Goal: Task Accomplishment & Management: Manage account settings

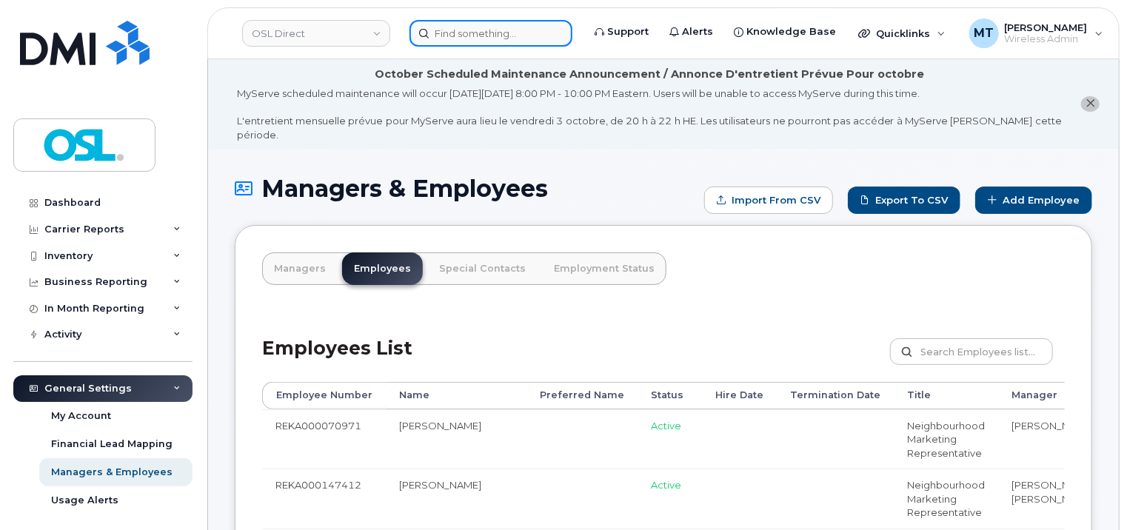
click at [442, 36] on input at bounding box center [490, 33] width 163 height 27
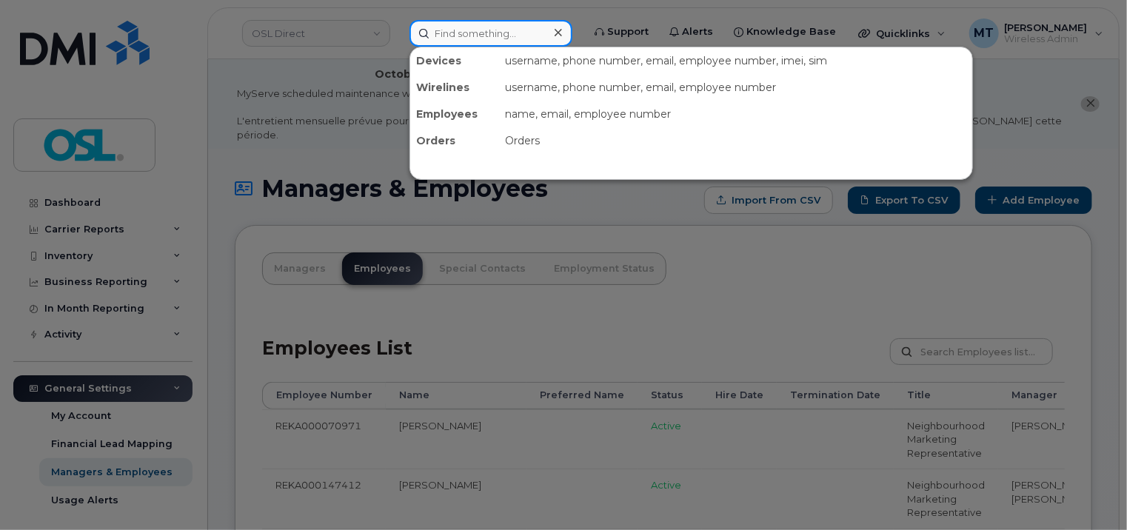
paste input "Wislaine.Castin@osldirect.com"
type input "Wislaine.Castin@osldirect.com"
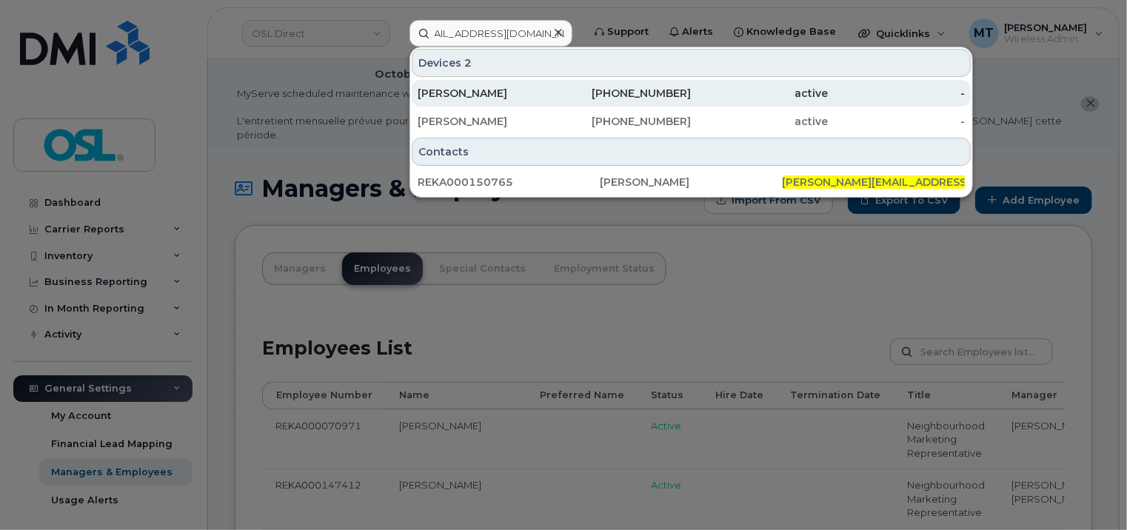
click at [495, 95] on div "Wislaine Castin" at bounding box center [486, 93] width 137 height 15
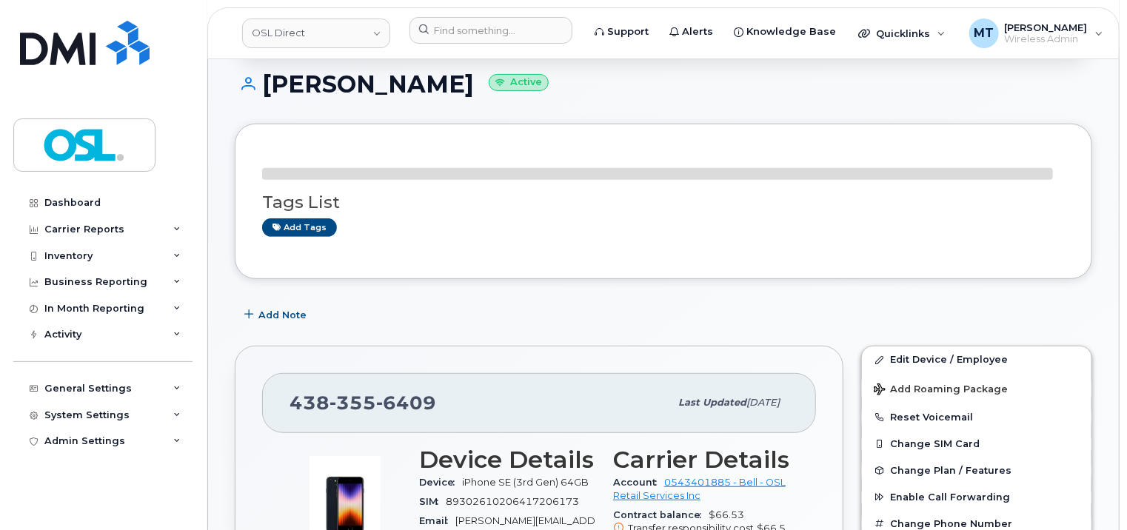
scroll to position [370, 0]
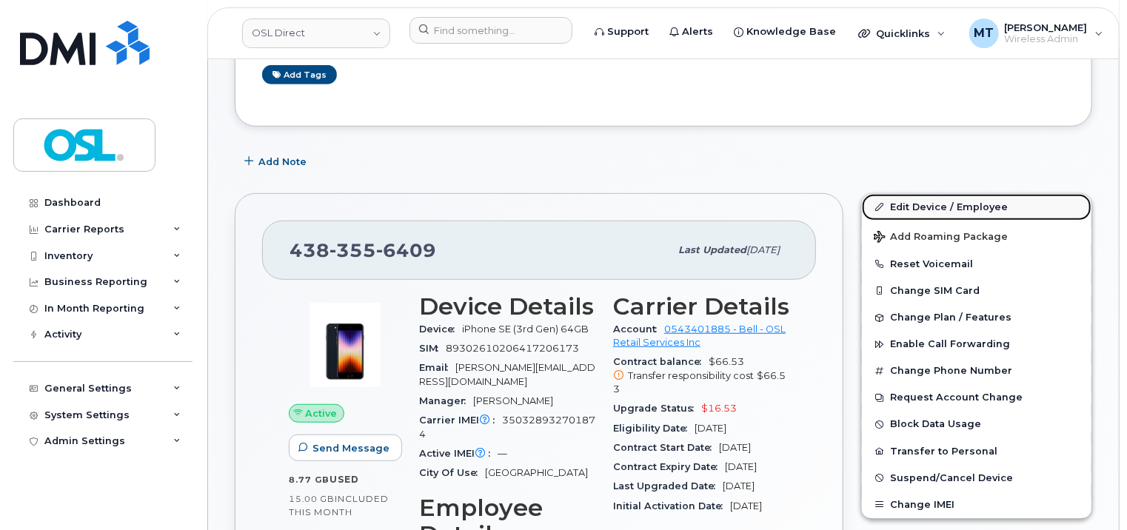
click at [960, 195] on link "Edit Device / Employee" at bounding box center [977, 207] width 230 height 27
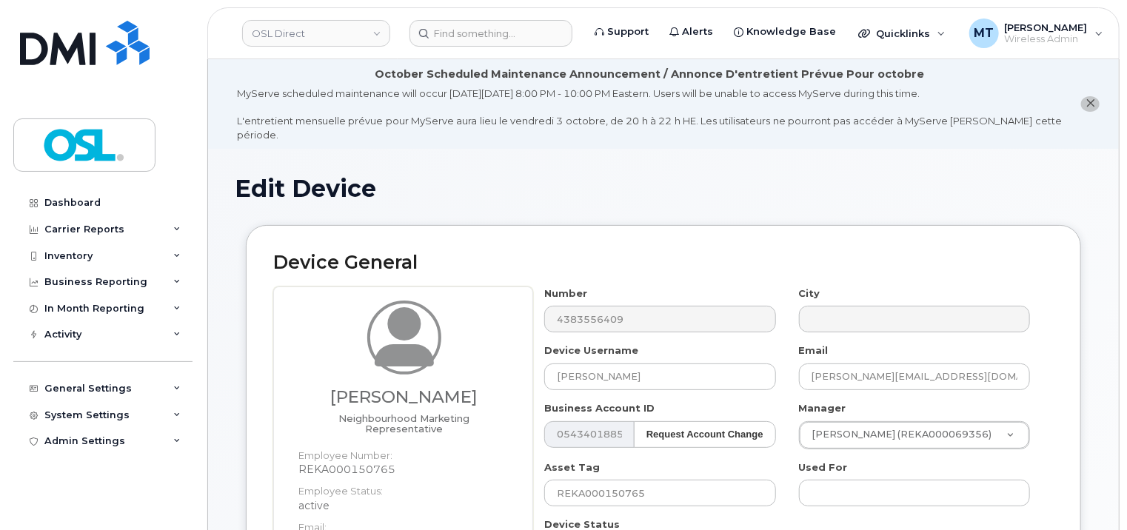
scroll to position [296, 0]
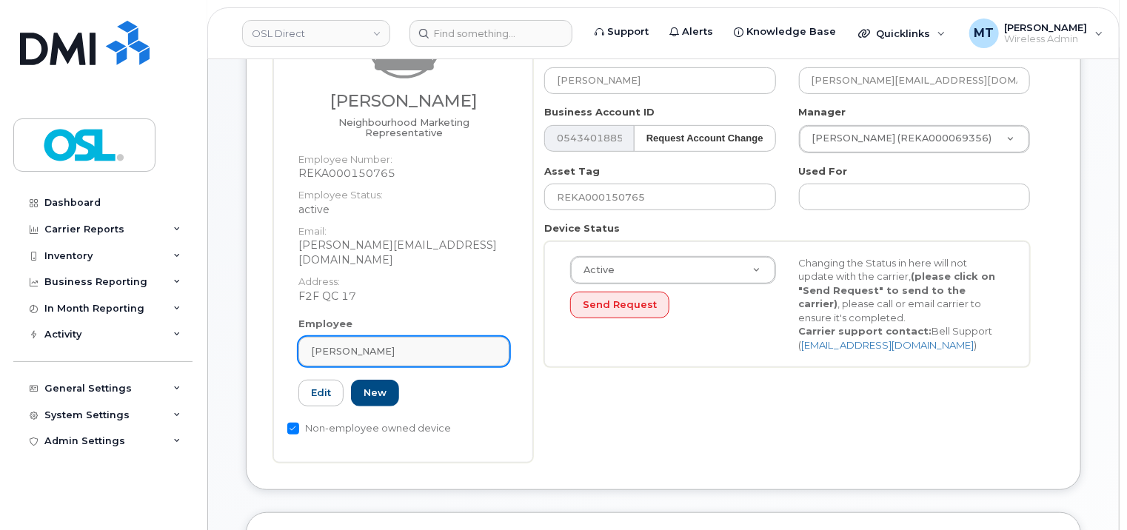
click at [403, 344] on div "[PERSON_NAME]" at bounding box center [404, 351] width 186 height 14
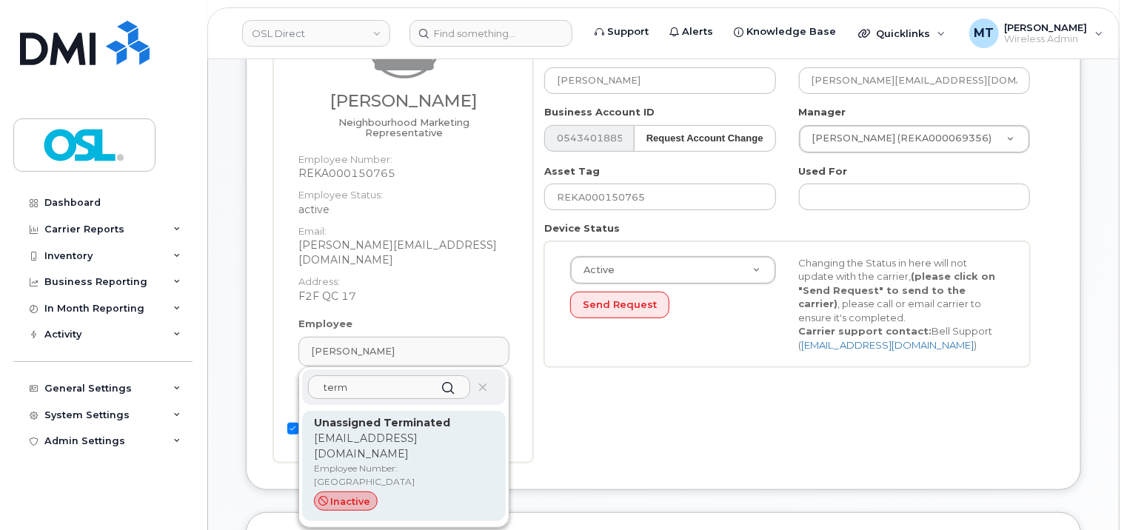
type input "term"
click at [417, 416] on strong "Unassigned Terminated" at bounding box center [382, 422] width 136 height 13
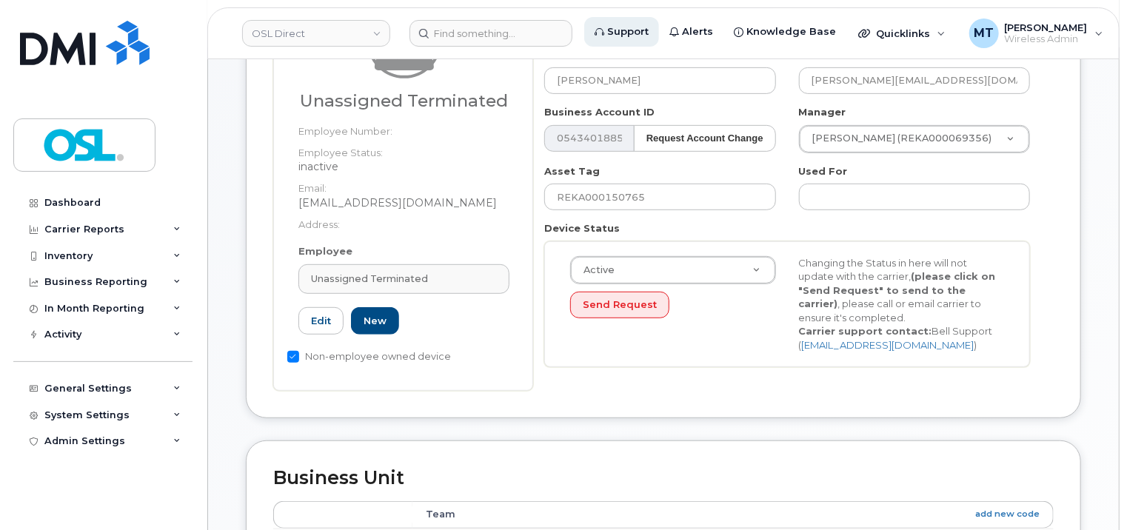
type input "UT"
type input "Unassigned Terminated"
type input "support_2@osldirect.com"
type input "4117510"
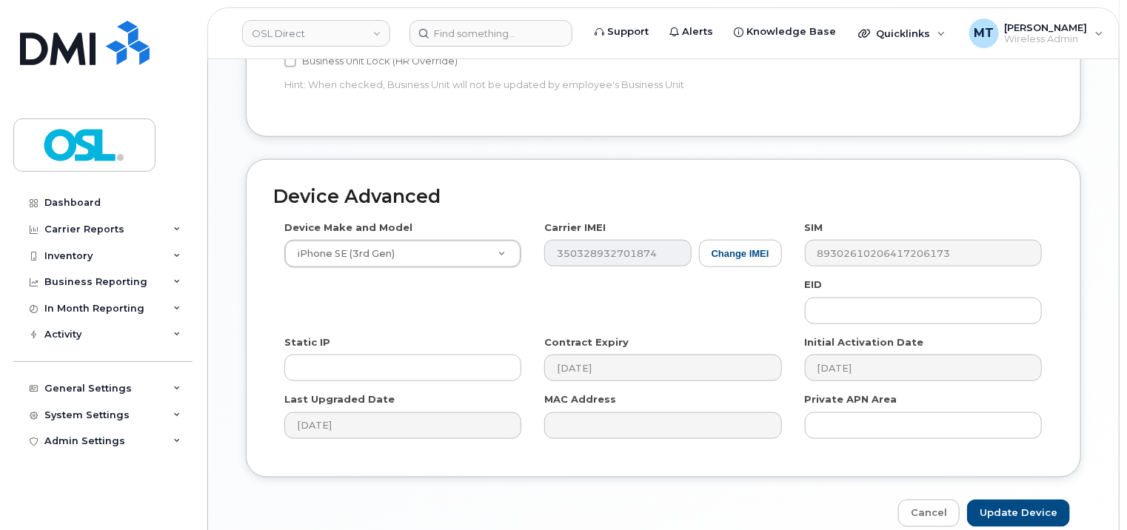
scroll to position [886, 0]
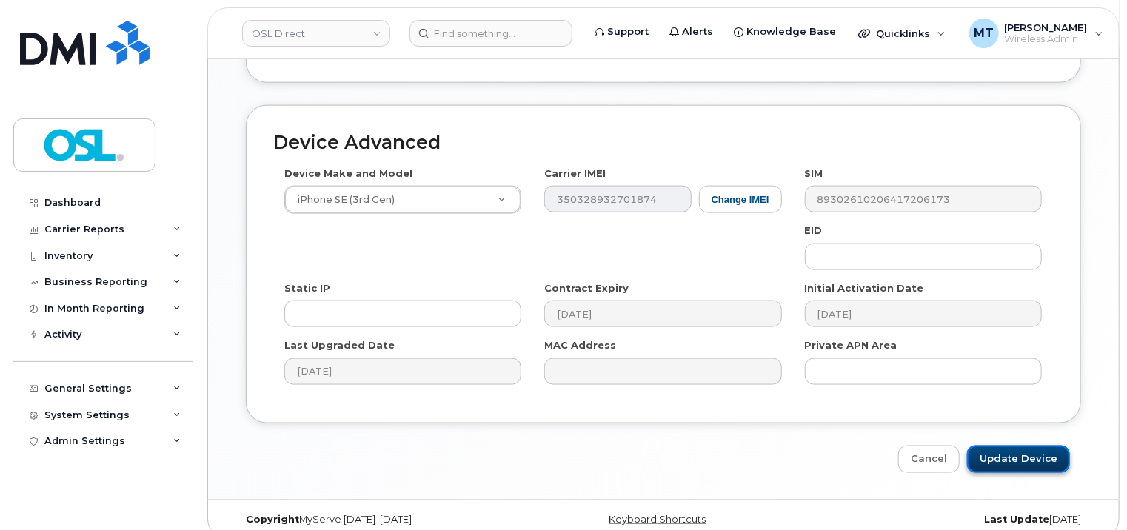
click at [1031, 450] on input "Update Device" at bounding box center [1018, 459] width 103 height 27
type input "Saving..."
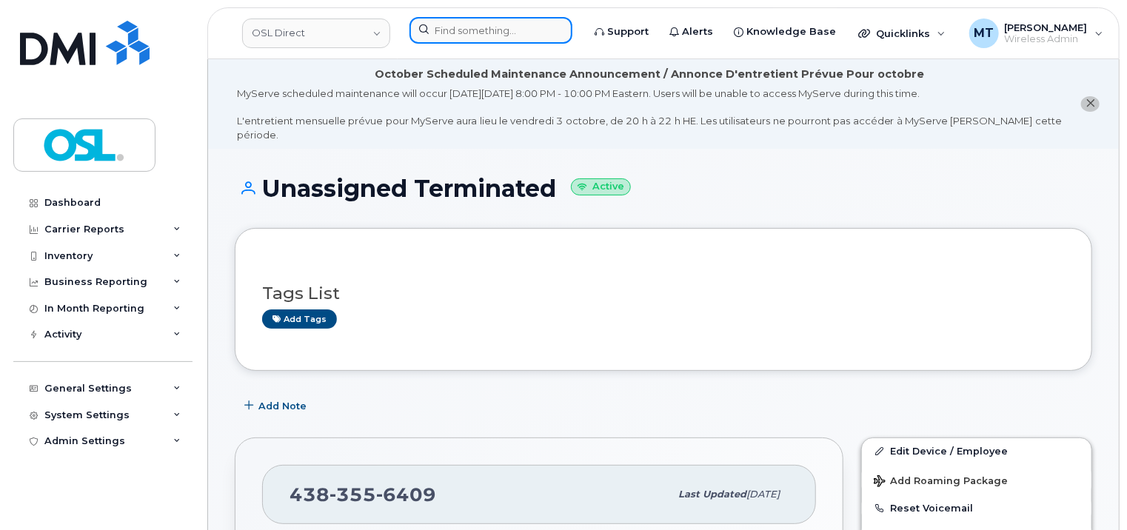
click at [502, 31] on input at bounding box center [490, 30] width 163 height 27
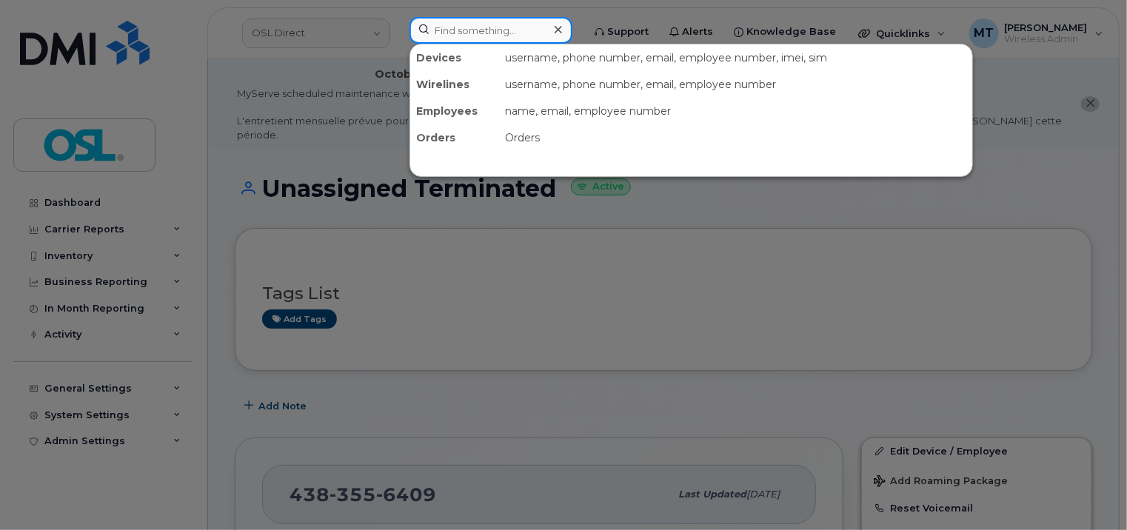
paste input "Wislaine.Castin@osldirect.com"
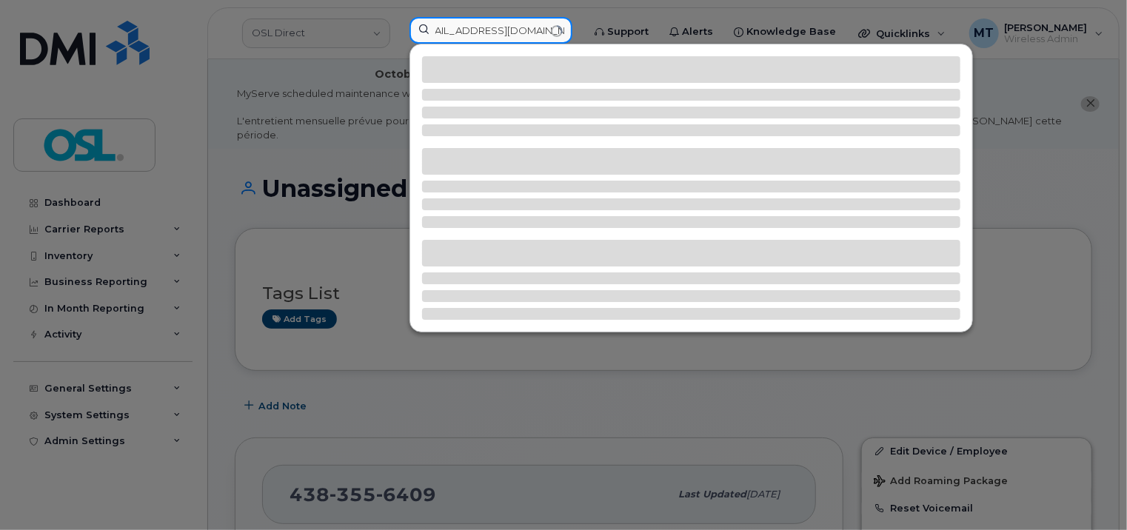
type input "Wislaine.Castin@osldirect.com"
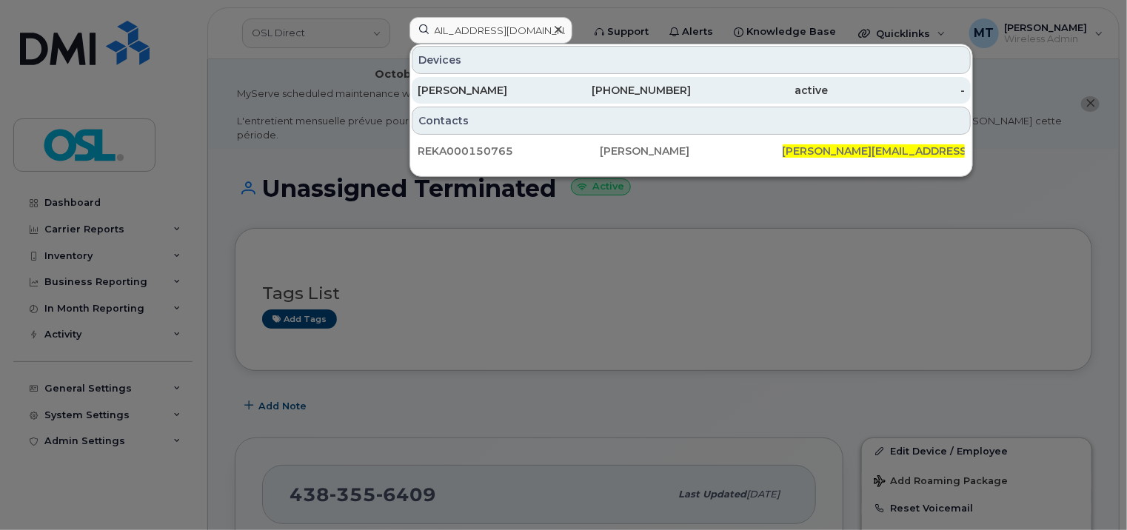
scroll to position [0, 0]
click at [521, 97] on div "[PERSON_NAME]" at bounding box center [486, 90] width 137 height 27
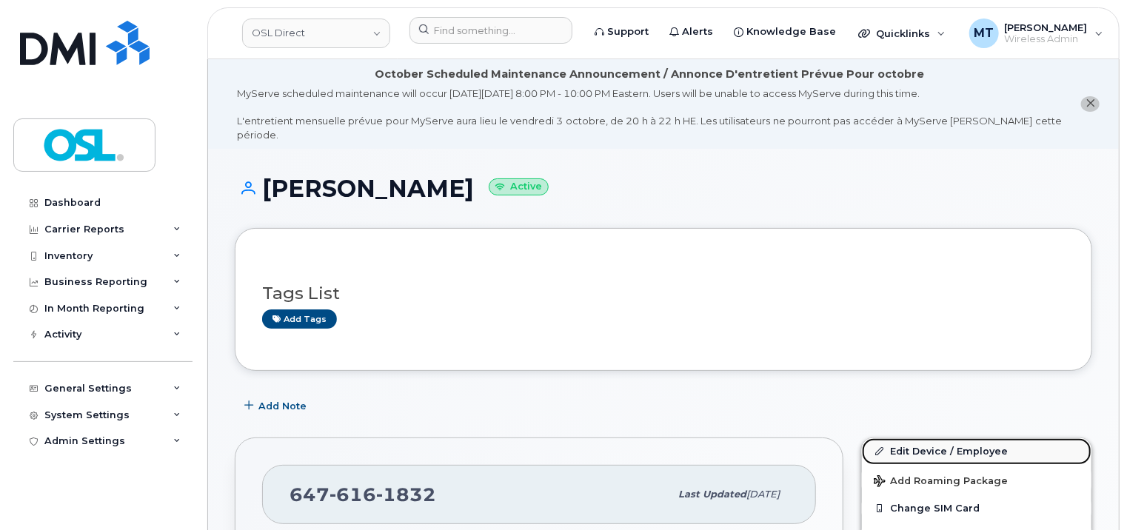
click at [936, 438] on link "Edit Device / Employee" at bounding box center [977, 451] width 230 height 27
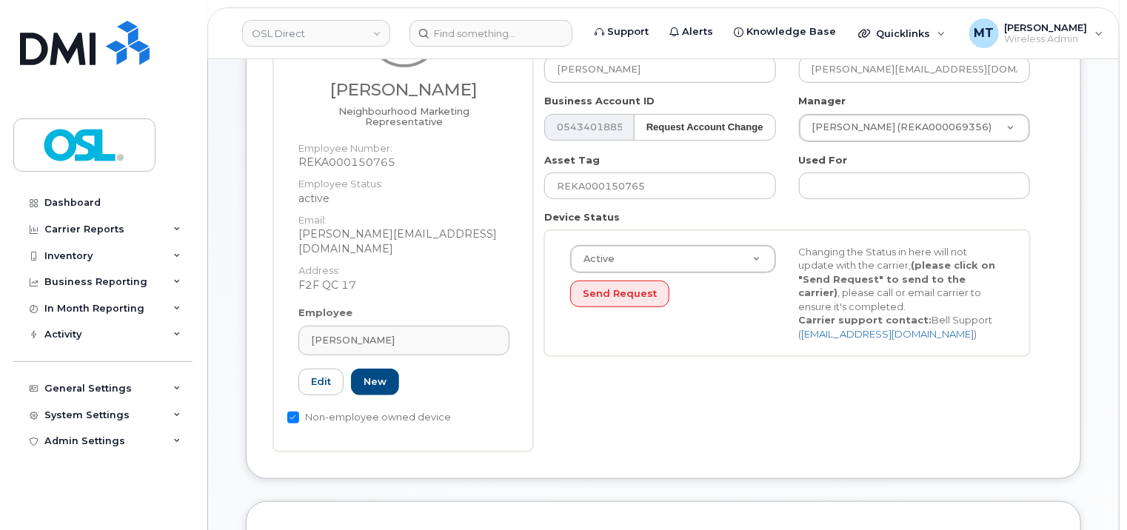
scroll to position [296, 0]
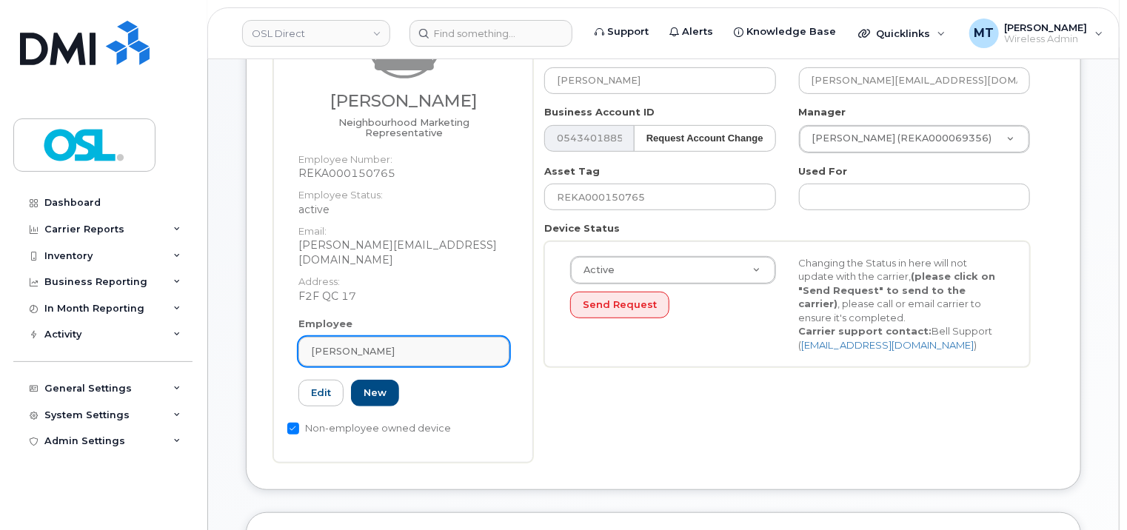
click at [403, 337] on link "[PERSON_NAME]" at bounding box center [403, 352] width 211 height 30
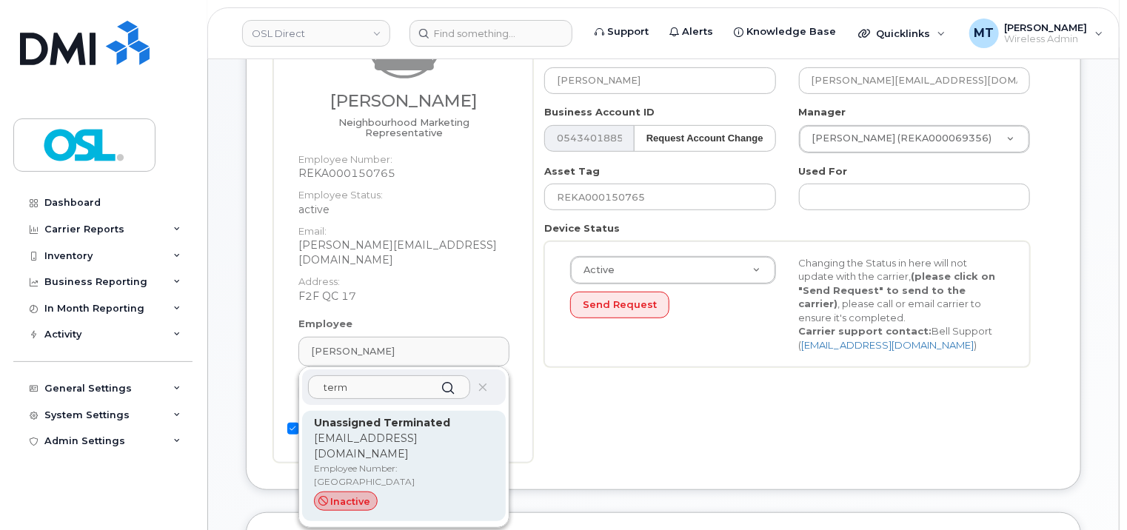
type input "term"
click at [413, 431] on p "[EMAIL_ADDRESS][DOMAIN_NAME]" at bounding box center [404, 446] width 180 height 31
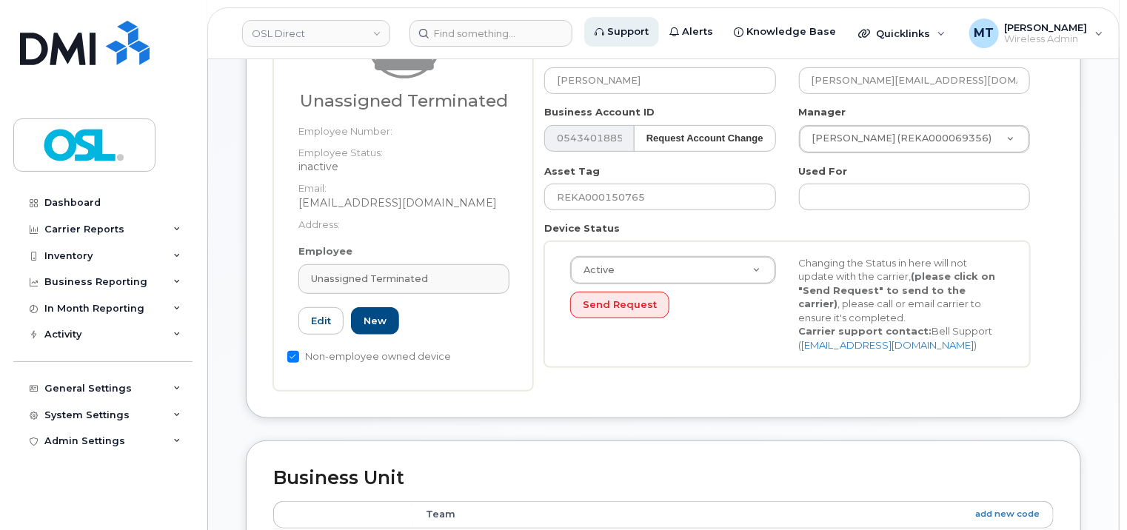
type input "UT"
type input "Unassigned Terminated"
type input "[EMAIL_ADDRESS][DOMAIN_NAME]"
type input "4117510"
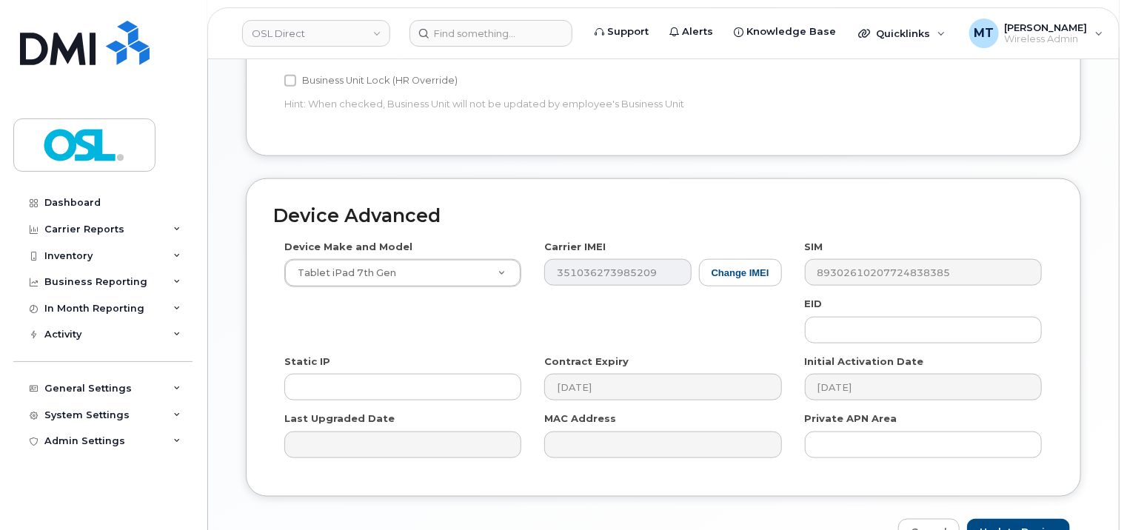
scroll to position [886, 0]
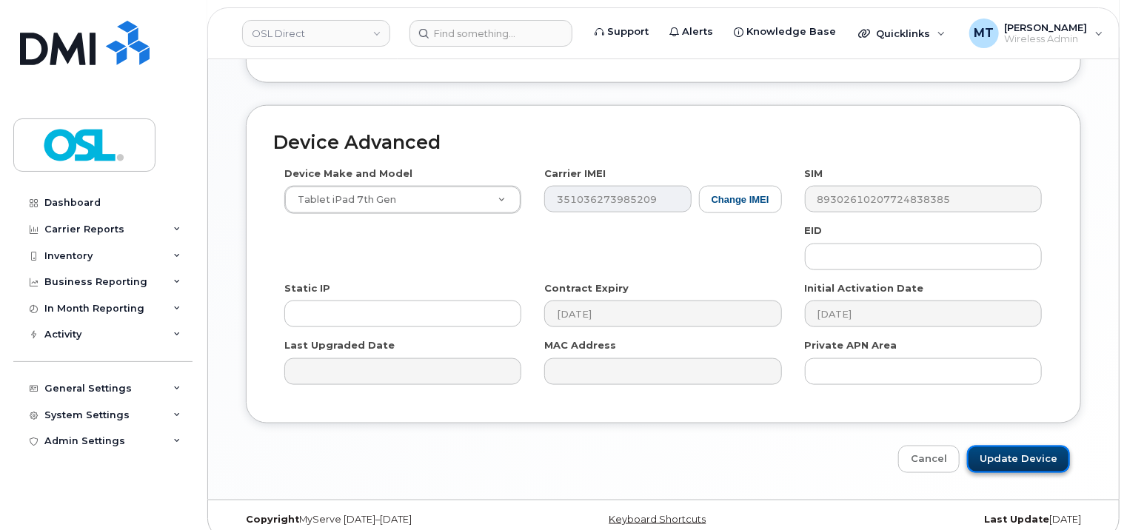
click at [1025, 446] on input "Update Device" at bounding box center [1018, 459] width 103 height 27
type input "Saving..."
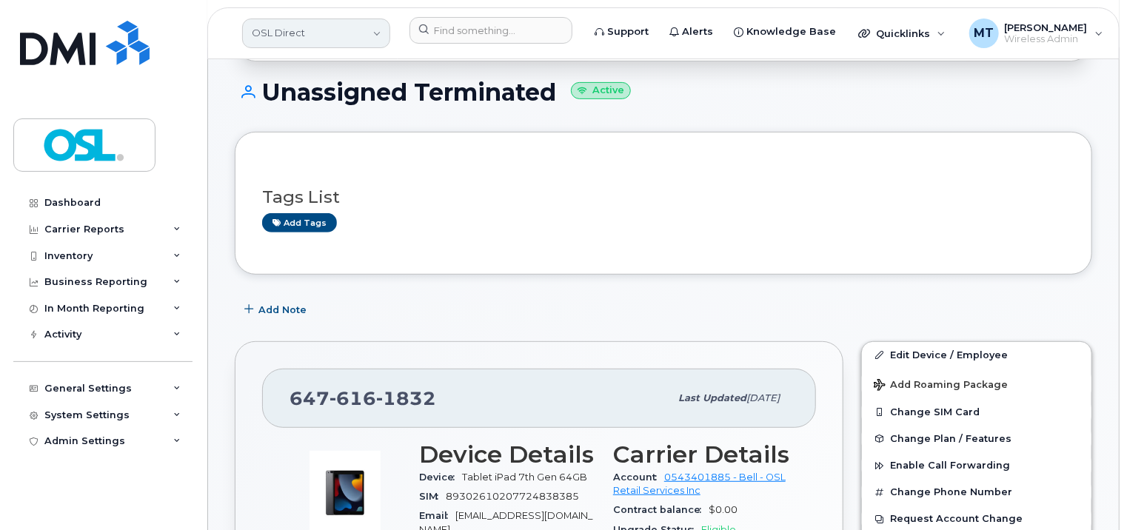
scroll to position [347, 0]
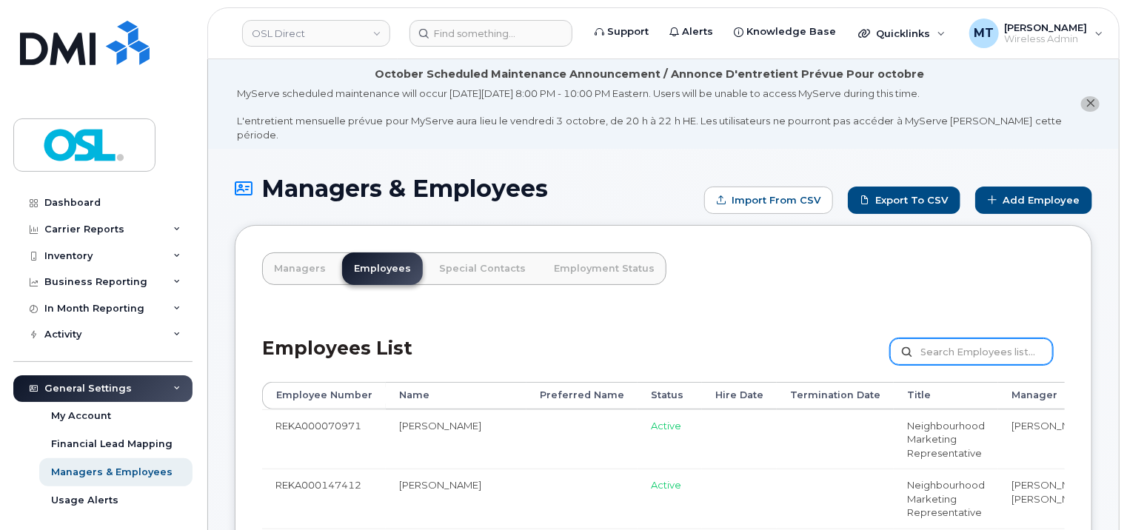
click at [977, 338] on input "text" at bounding box center [971, 351] width 163 height 27
paste input "[EMAIL_ADDRESS][DOMAIN_NAME]"
type input "[EMAIL_ADDRESS][DOMAIN_NAME]"
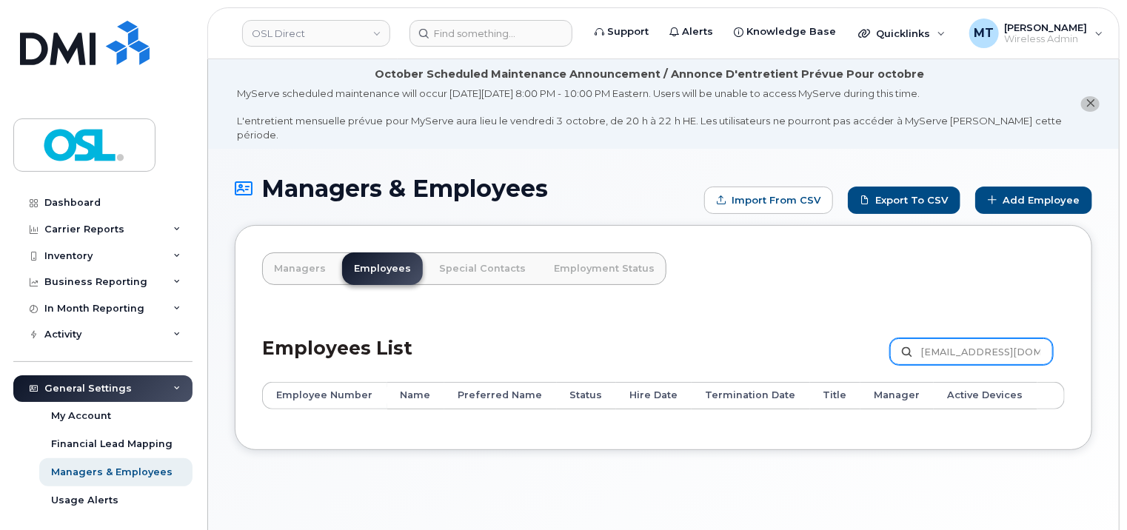
click at [940, 338] on input "[EMAIL_ADDRESS][DOMAIN_NAME]" at bounding box center [971, 351] width 163 height 27
paste input "REKA000150765"
type input "REKA000150765"
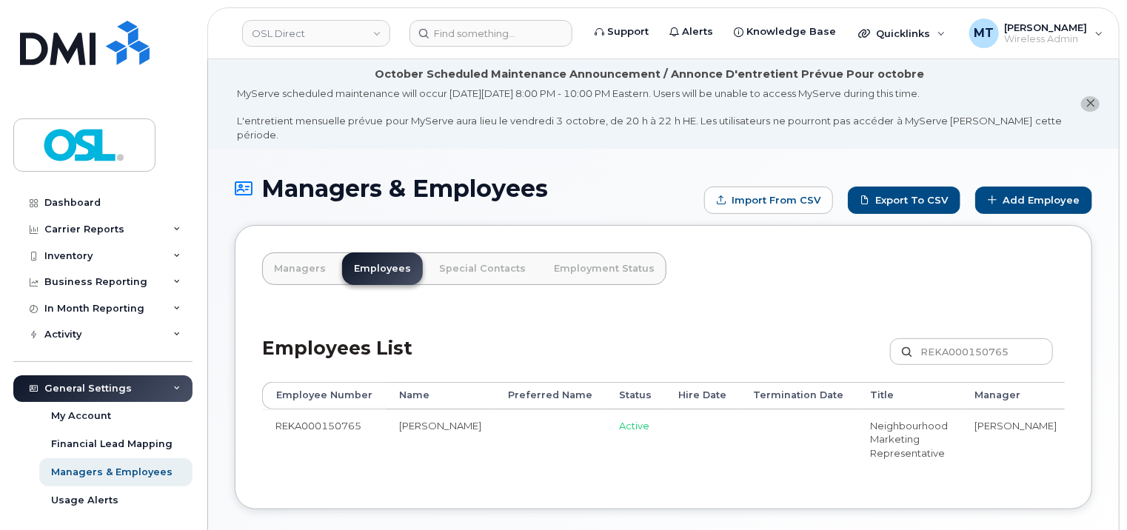
drag, startPoint x: 903, startPoint y: 466, endPoint x: 1020, endPoint y: 469, distance: 117.1
click at [1020, 469] on div "Employee Number Name Preferred Name Status Hire Date Termination Date Title Man…" at bounding box center [663, 432] width 803 height 100
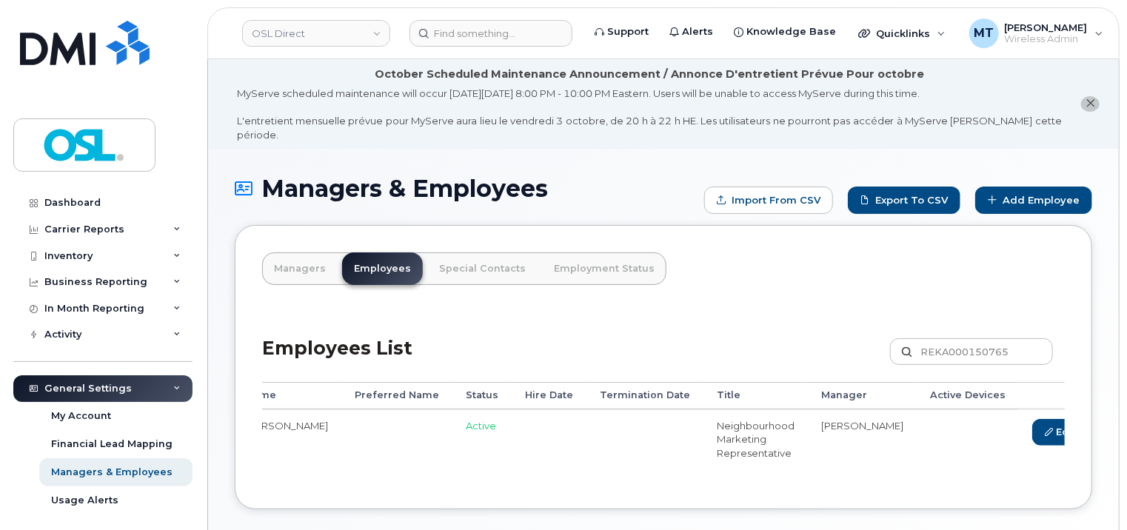
scroll to position [0, 157]
click at [1091, 419] on link "Delete" at bounding box center [1126, 432] width 71 height 27
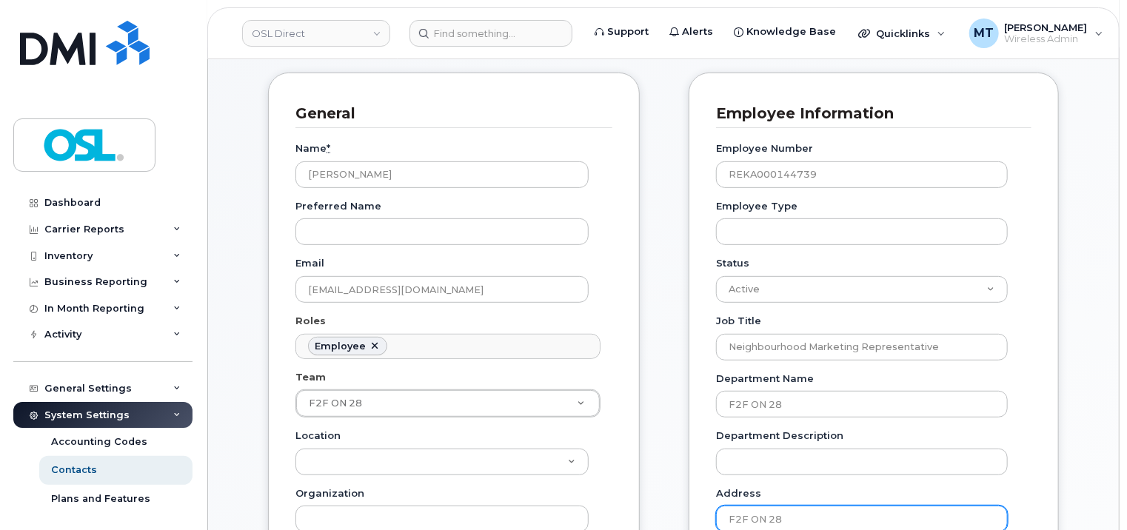
scroll to position [370, 0]
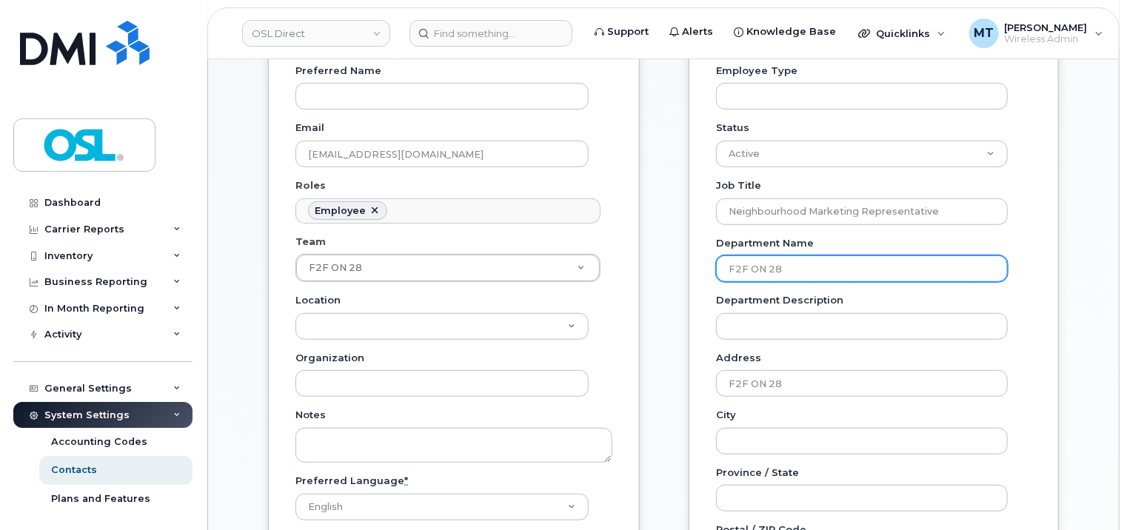
drag, startPoint x: 779, startPoint y: 250, endPoint x: 708, endPoint y: 250, distance: 71.1
click at [708, 250] on div "Employee Information Employee Number REKA000144739 Employee Type Status Active …" at bounding box center [874, 394] width 370 height 914
paste input "07"
type input "F2F ON 07"
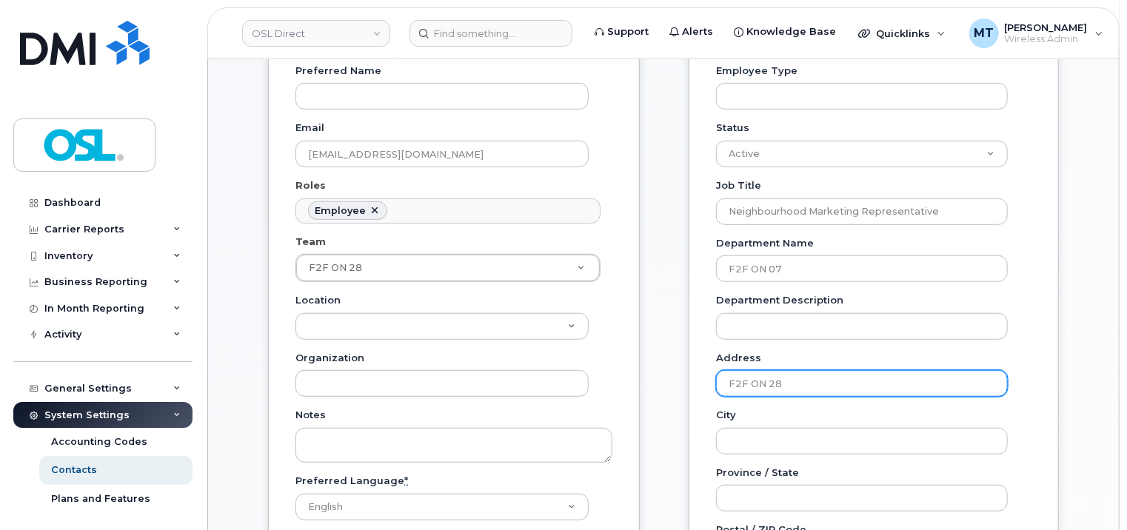
drag, startPoint x: 818, startPoint y: 373, endPoint x: 712, endPoint y: 370, distance: 105.2
click at [712, 370] on div "Employee Information Employee Number REKA000144739 Employee Type Status Active …" at bounding box center [874, 394] width 370 height 914
paste input "07"
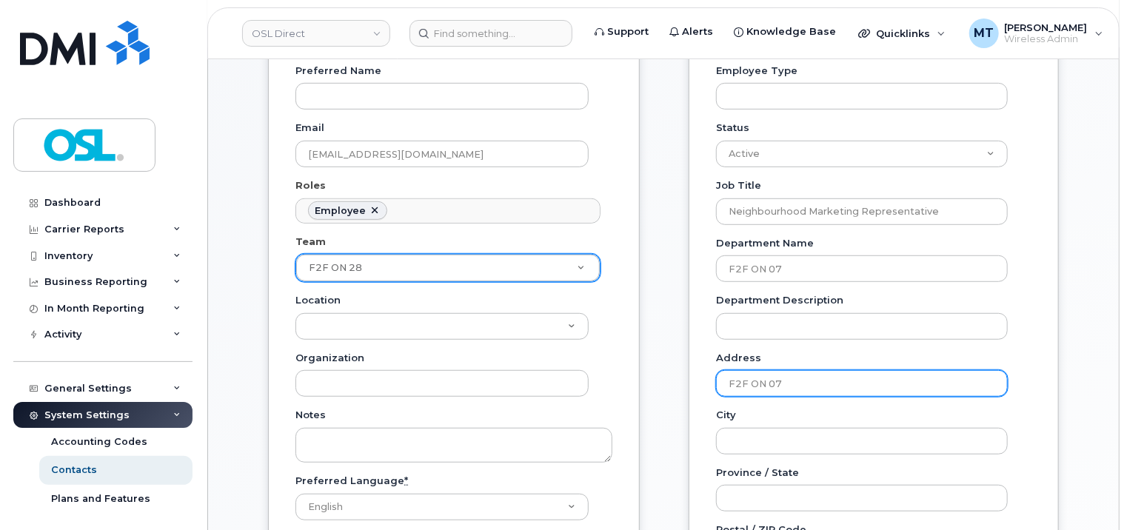
type input "F2F ON 07"
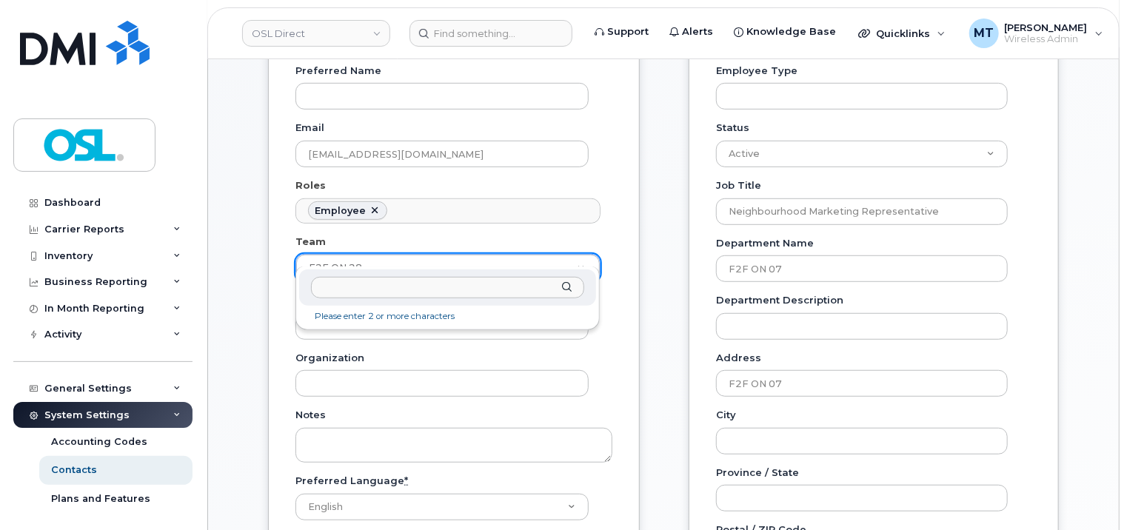
drag, startPoint x: 417, startPoint y: 251, endPoint x: 287, endPoint y: 249, distance: 129.6
type input "F2F ON 07"
type input "3358029"
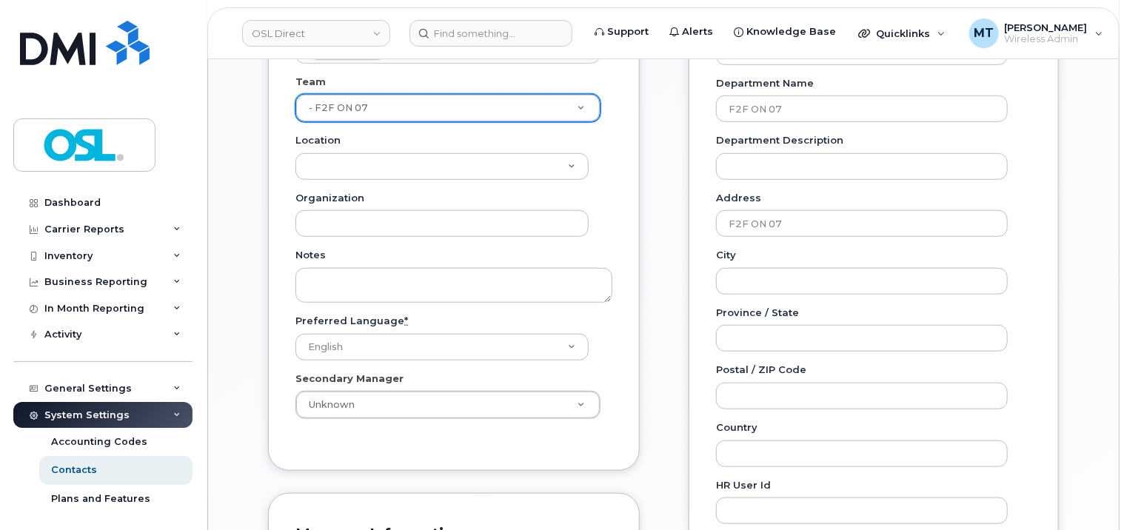
scroll to position [666, 0]
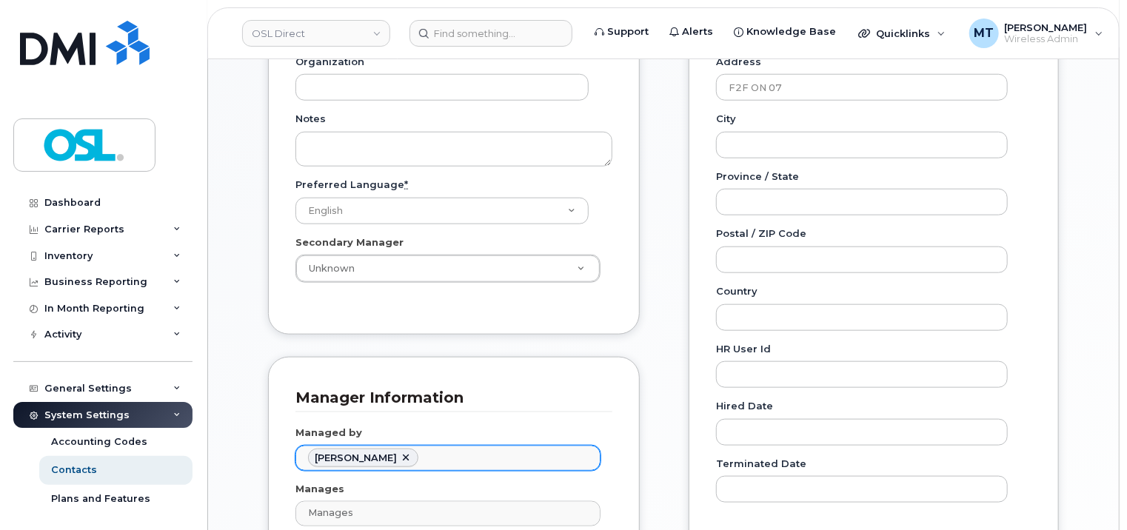
click at [400, 452] on link at bounding box center [406, 458] width 12 height 12
paste input "Harmandeep Singh Bajwa"
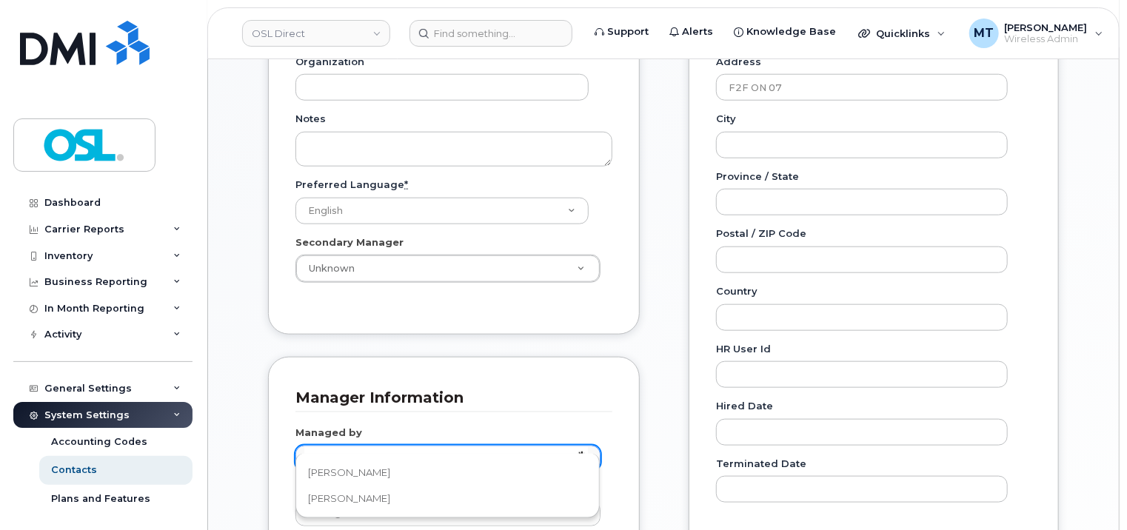
type input "H"
paste input "Harmandeep Singh Bajwa"
type input "Harmandeep Singh Bajwa"
type input "b"
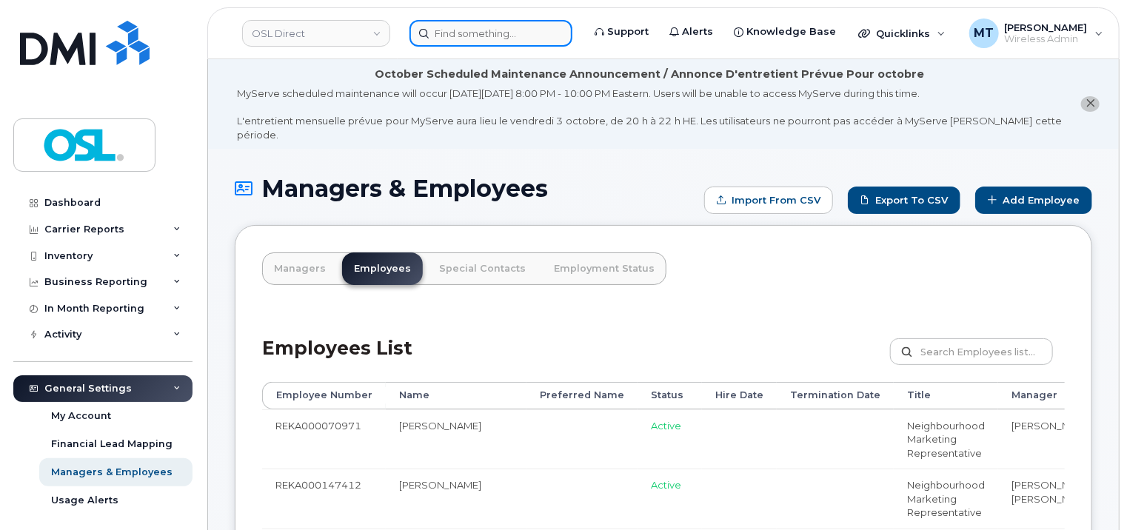
click at [495, 36] on input at bounding box center [490, 33] width 163 height 27
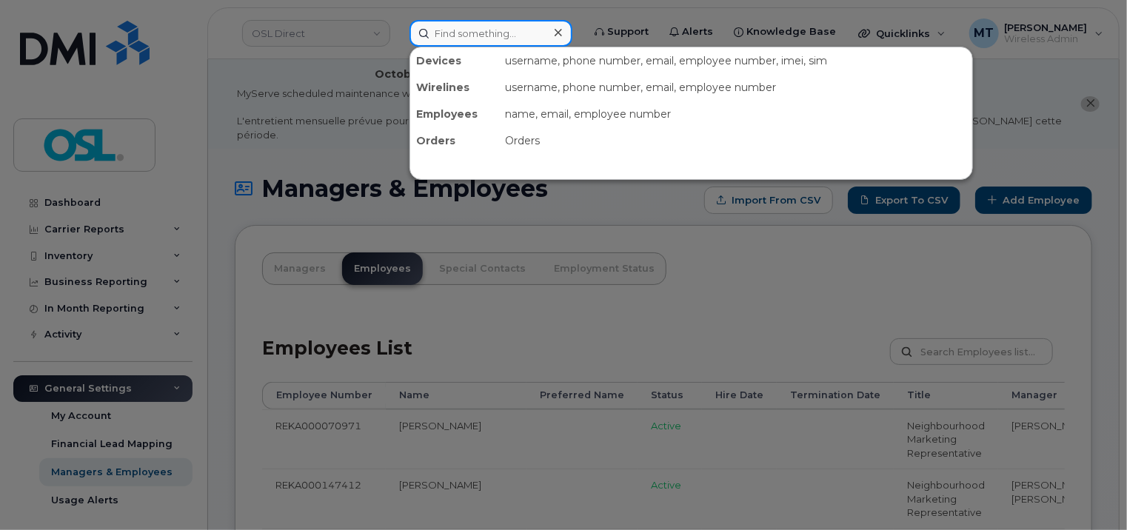
paste input "Awes.Elshafi@osldirect.com"
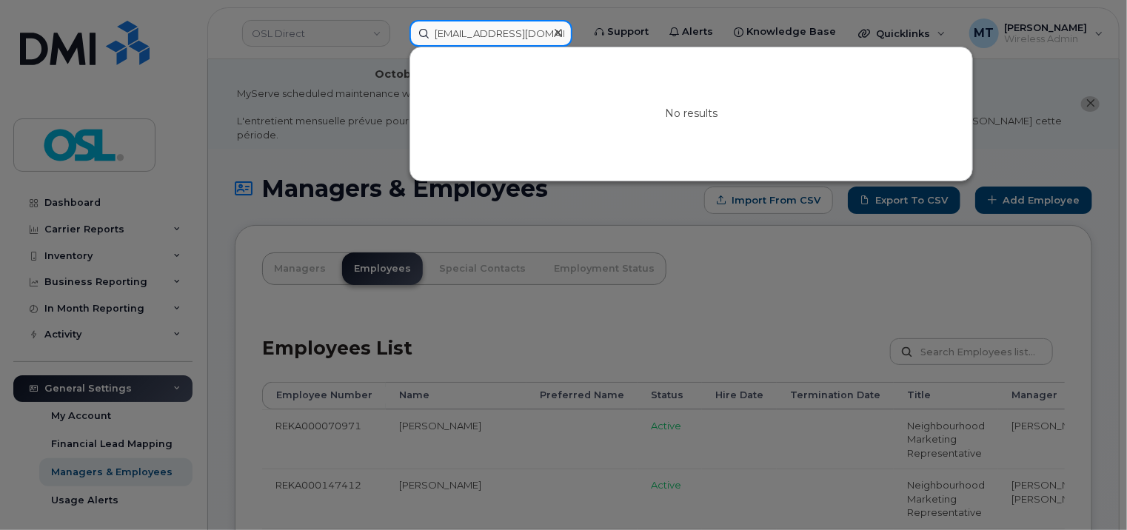
drag, startPoint x: 463, startPoint y: 30, endPoint x: 424, endPoint y: 30, distance: 39.3
click at [424, 30] on input "Awes.Elshafi@osldirect.com" at bounding box center [490, 33] width 163 height 27
click at [456, 32] on input "Awes.Elshafi@osldirect.com" at bounding box center [490, 33] width 163 height 27
type input "Awes.Elshafi@osldirect.com"
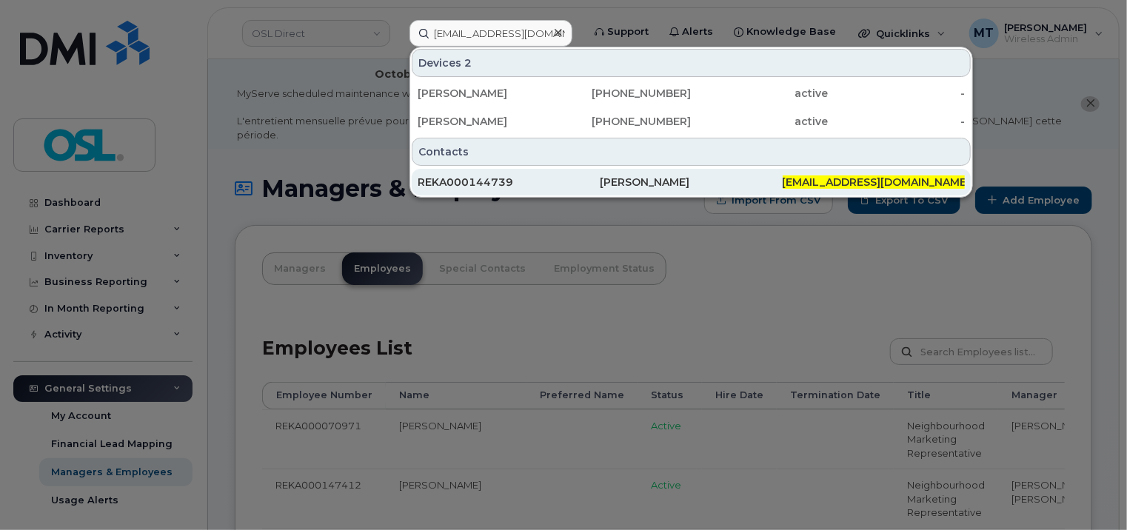
click at [533, 178] on div "REKA000144739" at bounding box center [509, 182] width 182 height 15
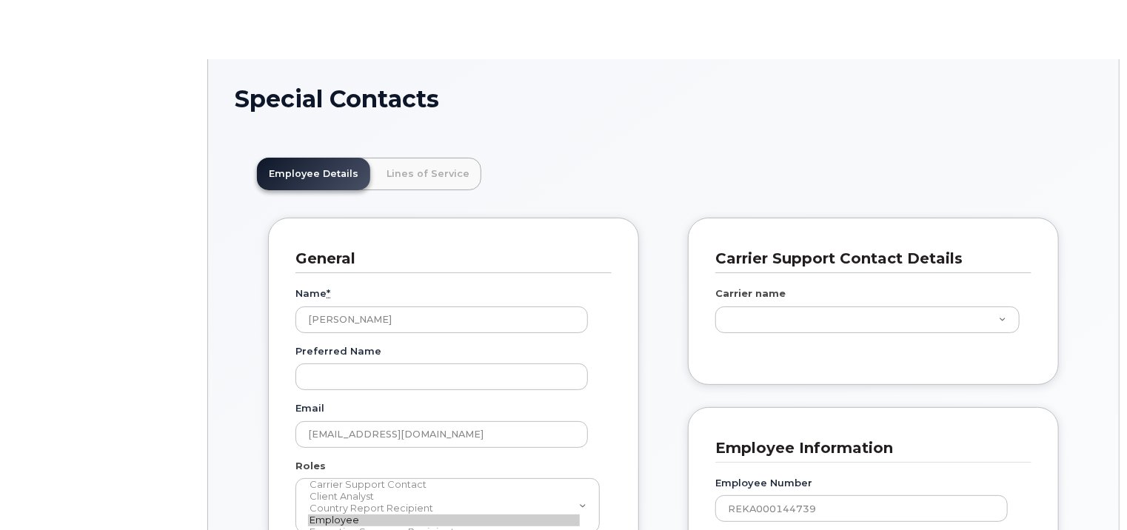
scroll to position [44, 0]
type input "3358052"
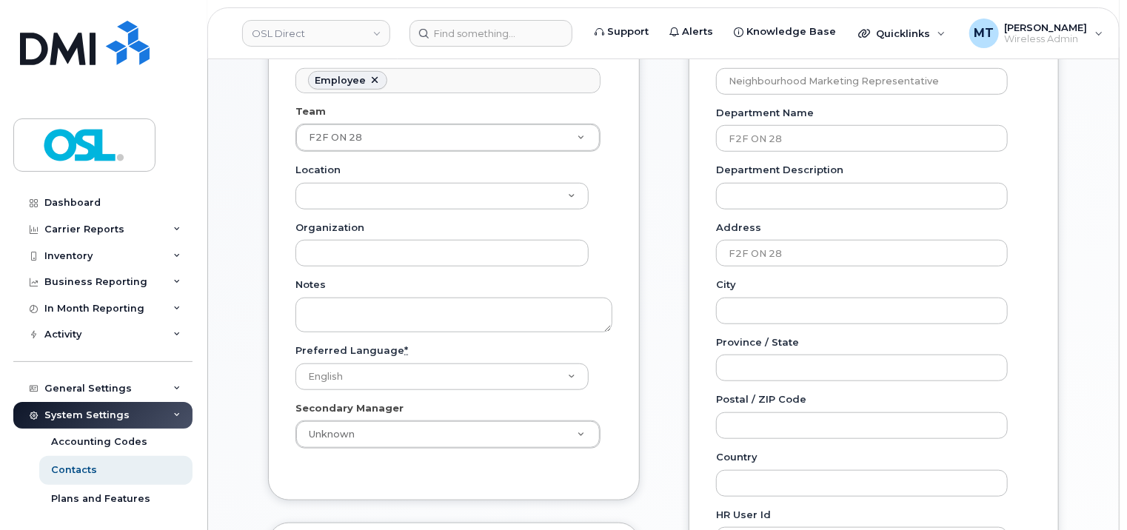
scroll to position [742, 0]
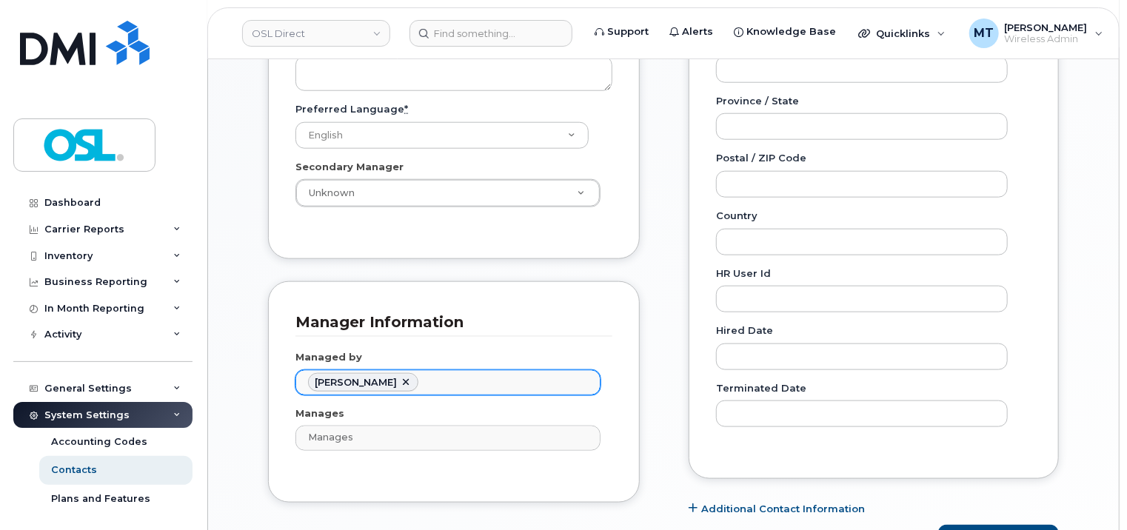
click at [431, 371] on ul "[PERSON_NAME]" at bounding box center [448, 383] width 304 height 24
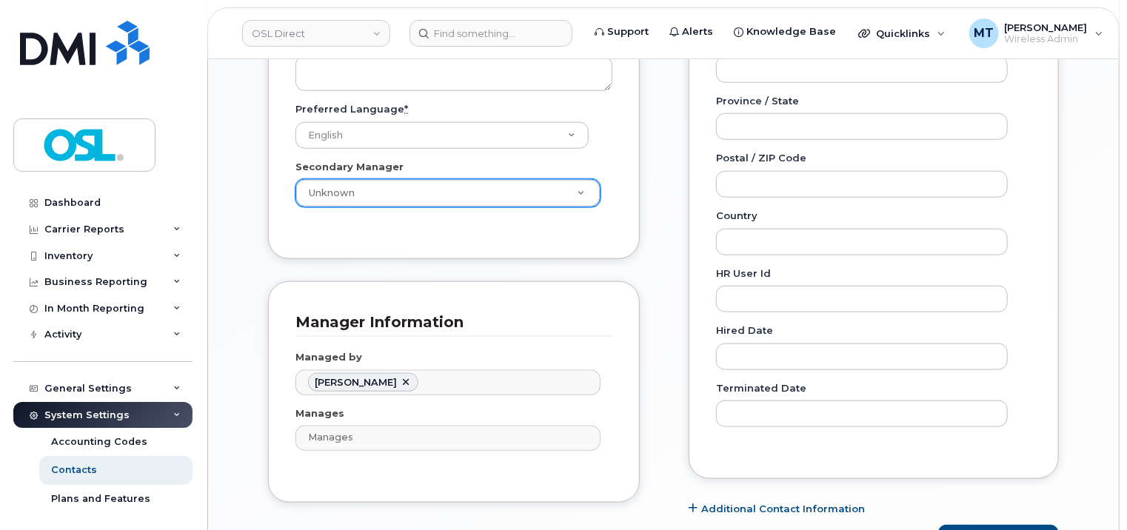
type input "Managed by"
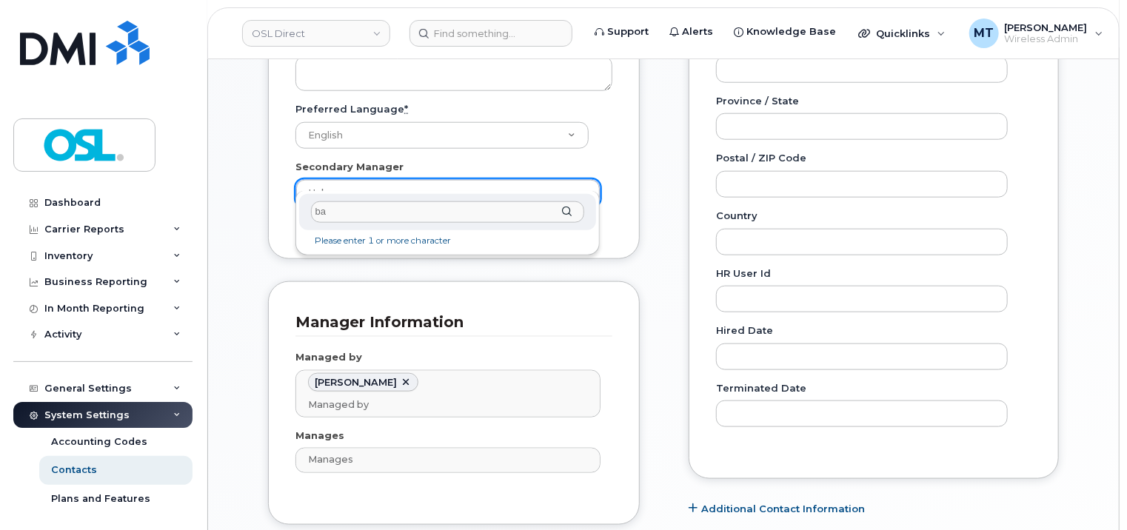
type input "b"
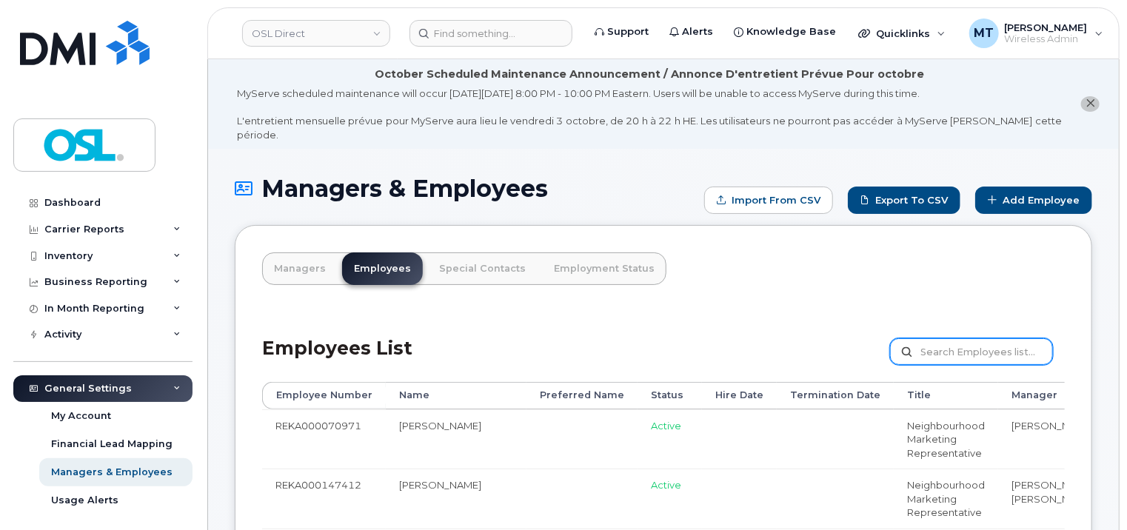
click at [960, 338] on input "text" at bounding box center [971, 351] width 163 height 27
paste input "[PERSON_NAME]"
type input "[PERSON_NAME]"
drag, startPoint x: 1007, startPoint y: 335, endPoint x: 907, endPoint y: 338, distance: 100.0
click at [907, 338] on label "[PERSON_NAME]" at bounding box center [971, 351] width 163 height 27
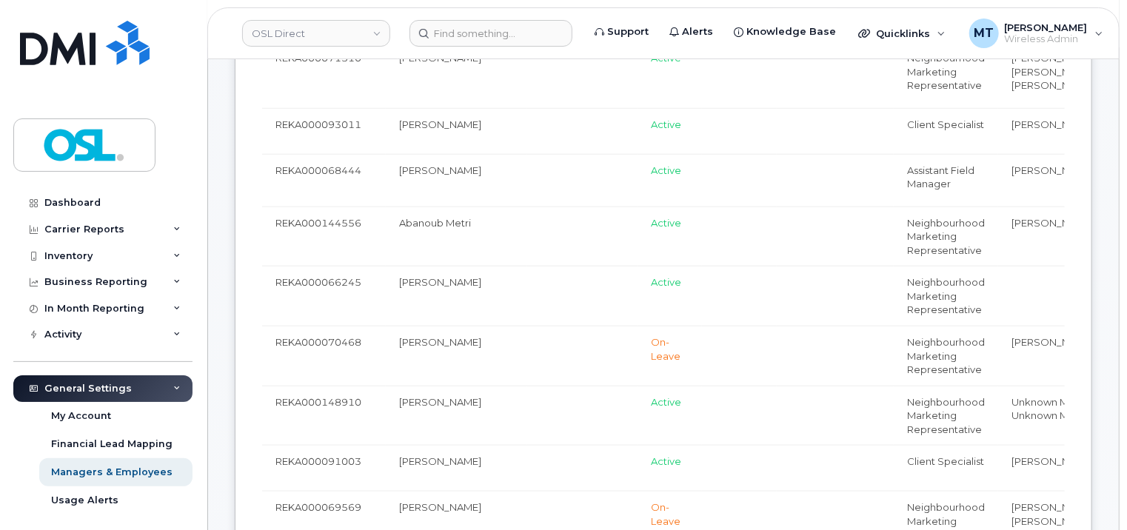
scroll to position [1037, 0]
